Goal: Find specific page/section: Find specific page/section

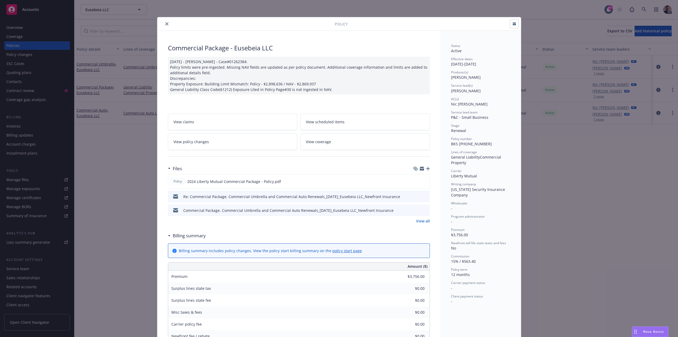
scroll to position [16, 0]
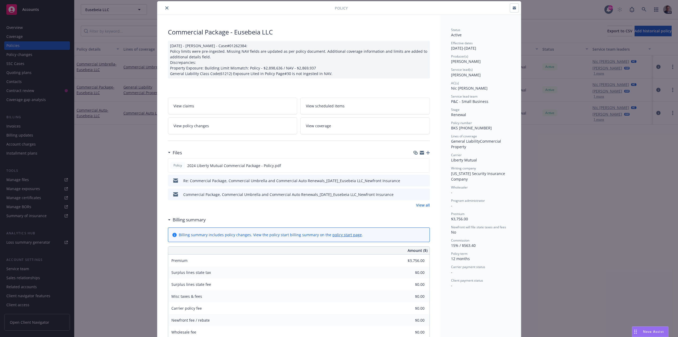
click at [165, 7] on icon "close" at bounding box center [166, 7] width 3 height 3
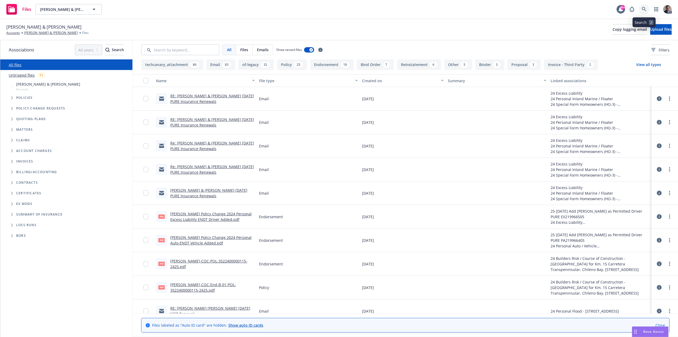
click at [643, 9] on icon at bounding box center [644, 9] width 5 height 5
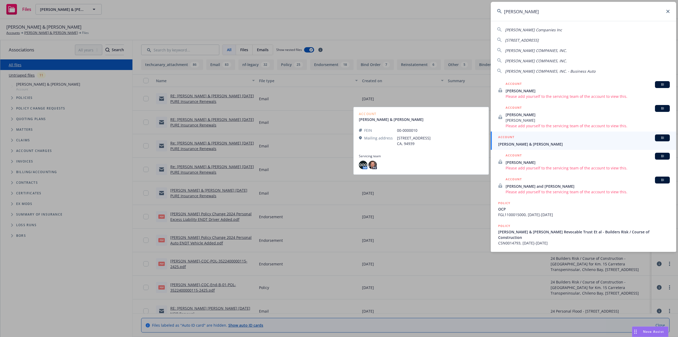
type input "hamm"
click at [553, 144] on span "Geoff & Jennifer Hamm" at bounding box center [584, 144] width 172 height 6
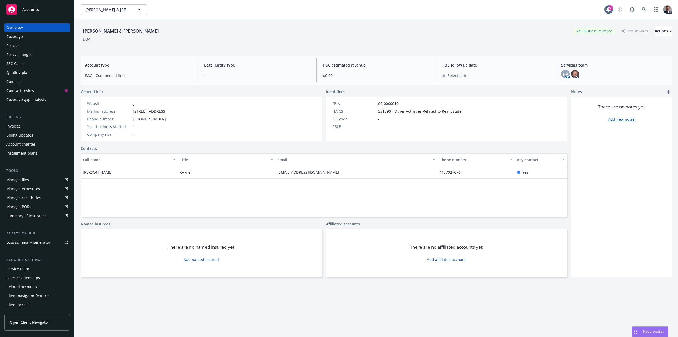
click at [40, 44] on div "Policies" at bounding box center [36, 45] width 61 height 8
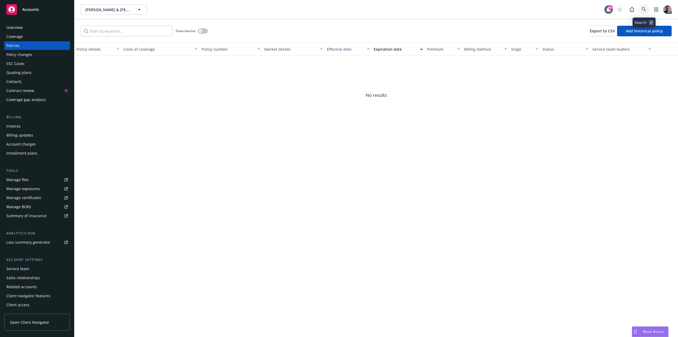
click at [645, 7] on link at bounding box center [644, 9] width 11 height 11
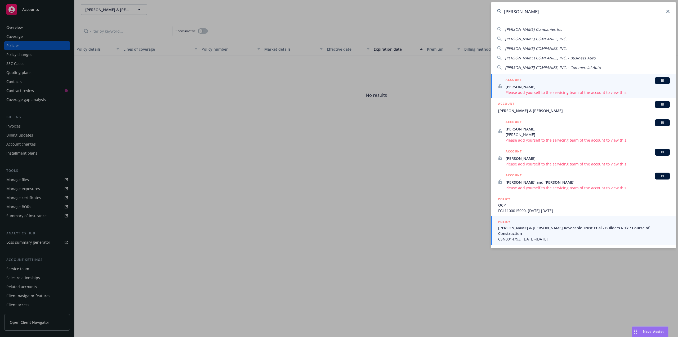
type input "[PERSON_NAME]"
click at [544, 236] on span "CSN0014793, [DATE]-[DATE]" at bounding box center [584, 239] width 172 height 6
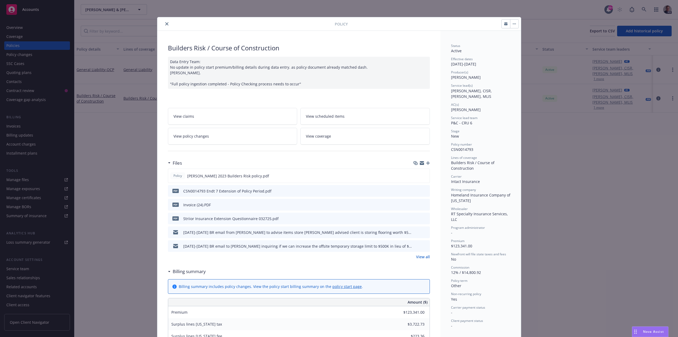
click at [19, 37] on div "Policy Builders Risk / Course of Construction Data Entry Team: No update in pol…" at bounding box center [339, 168] width 678 height 337
click at [165, 24] on icon "close" at bounding box center [166, 23] width 3 height 3
